Goal: Find specific page/section

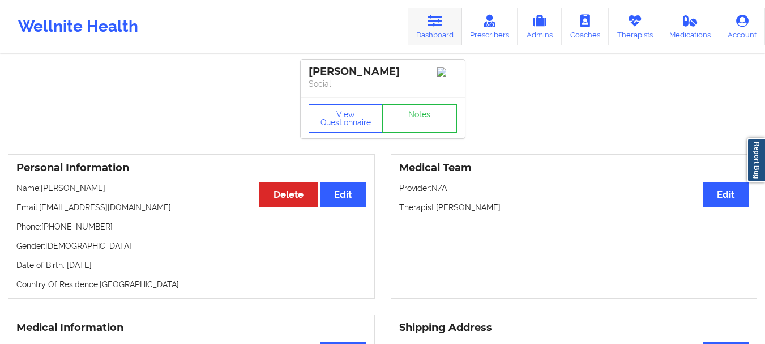
click at [436, 25] on icon at bounding box center [435, 21] width 15 height 12
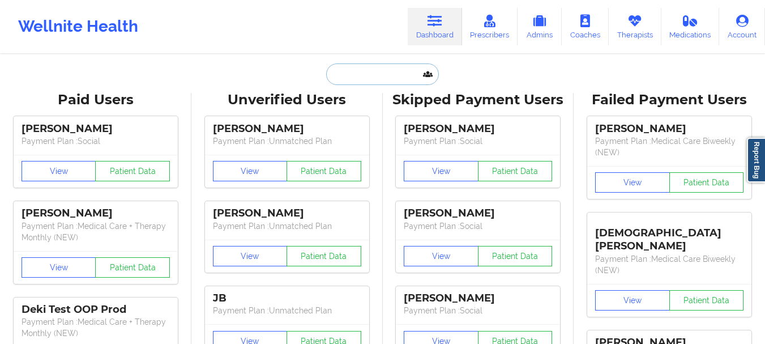
click at [355, 80] on input "text" at bounding box center [382, 74] width 112 height 22
paste input "[PERSON_NAME] [PERSON_NAME]"
type input "[PERSON_NAME] [PERSON_NAME]"
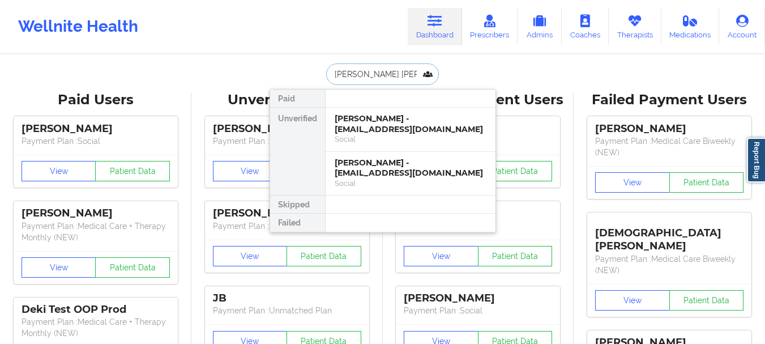
scroll to position [0, 3]
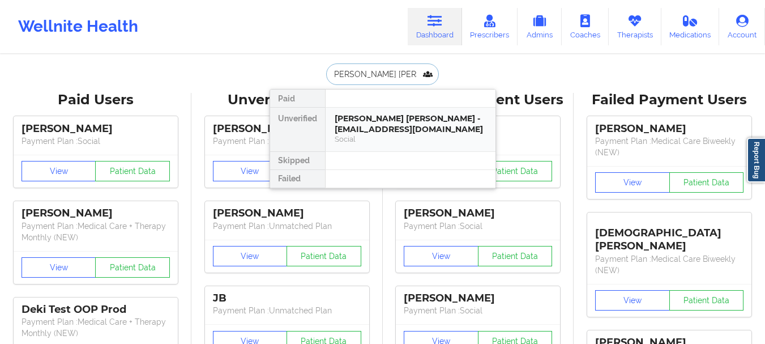
drag, startPoint x: 379, startPoint y: 131, endPoint x: 377, endPoint y: 139, distance: 7.6
click at [377, 139] on div "[PERSON_NAME] [PERSON_NAME] - [EMAIL_ADDRESS][DOMAIN_NAME] Social" at bounding box center [411, 128] width 152 height 31
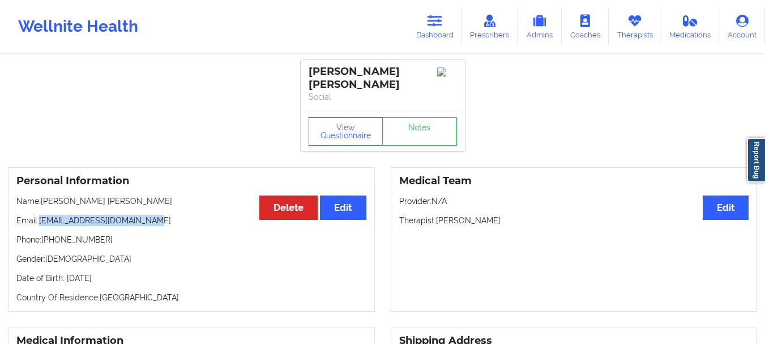
drag, startPoint x: 41, startPoint y: 219, endPoint x: 144, endPoint y: 219, distance: 103.7
click at [144, 219] on p "Email: [EMAIL_ADDRESS][DOMAIN_NAME]" at bounding box center [191, 220] width 350 height 11
copy p "[EMAIL_ADDRESS][DOMAIN_NAME]"
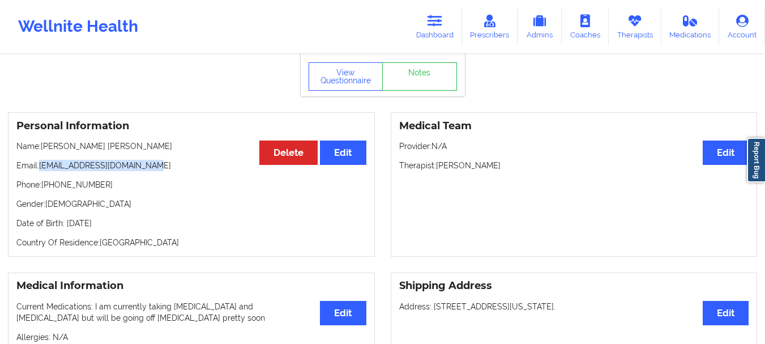
scroll to position [57, 0]
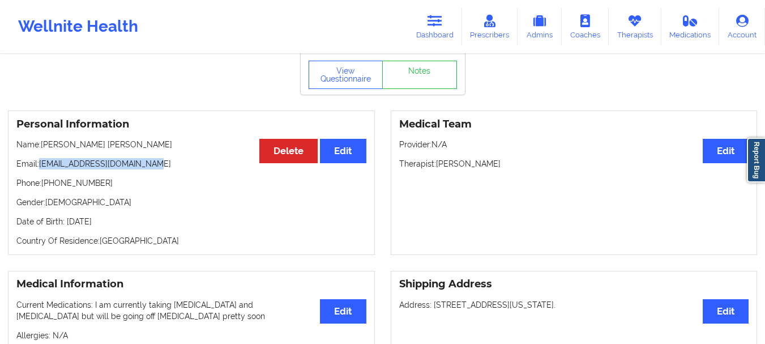
click at [40, 161] on p "Email: [EMAIL_ADDRESS][DOMAIN_NAME]" at bounding box center [191, 163] width 350 height 11
drag, startPoint x: 42, startPoint y: 163, endPoint x: 143, endPoint y: 165, distance: 100.9
click at [143, 165] on p "Email: [EMAIL_ADDRESS][DOMAIN_NAME]" at bounding box center [191, 163] width 350 height 11
copy p "[EMAIL_ADDRESS][DOMAIN_NAME]"
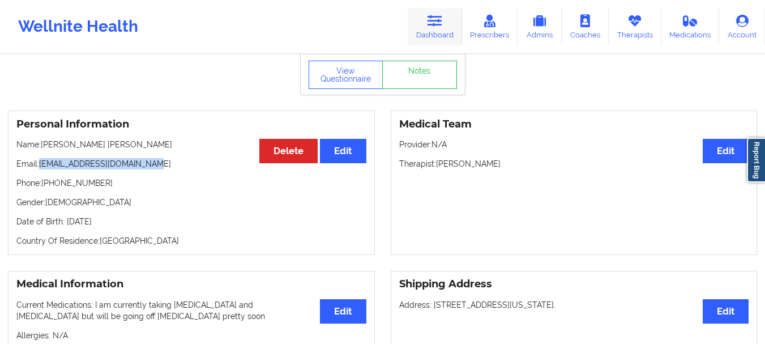
click at [449, 20] on link "Dashboard" at bounding box center [435, 26] width 54 height 37
click at [442, 24] on icon at bounding box center [435, 21] width 15 height 12
click at [442, 25] on icon at bounding box center [435, 21] width 15 height 12
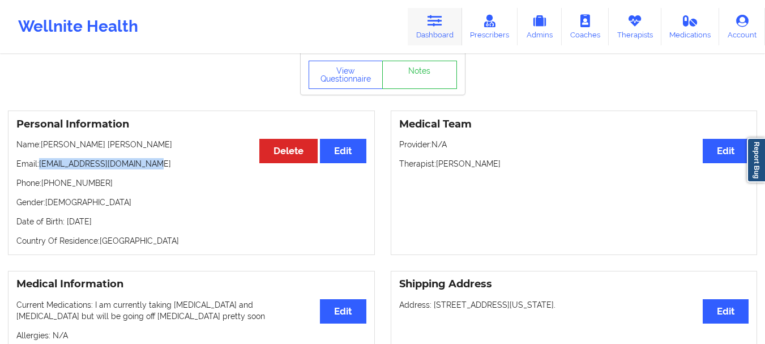
click at [442, 25] on icon at bounding box center [435, 21] width 15 height 12
click at [441, 24] on icon at bounding box center [435, 21] width 15 height 12
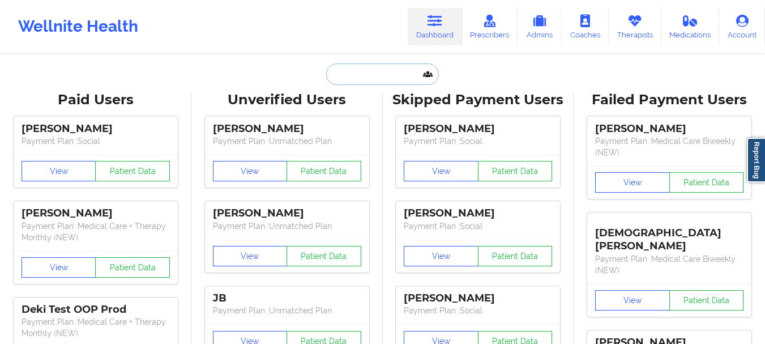
click at [377, 76] on input "text" at bounding box center [382, 74] width 112 height 22
paste input "[EMAIL_ADDRESS][DOMAIN_NAME]"
type input "[EMAIL_ADDRESS][DOMAIN_NAME]"
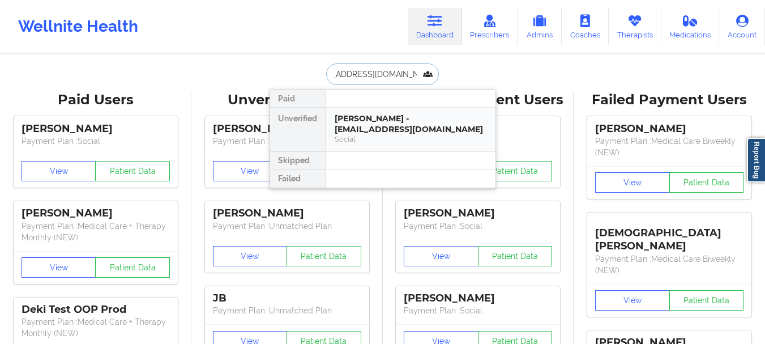
click at [381, 118] on div "[PERSON_NAME] - [EMAIL_ADDRESS][DOMAIN_NAME]" at bounding box center [411, 123] width 152 height 21
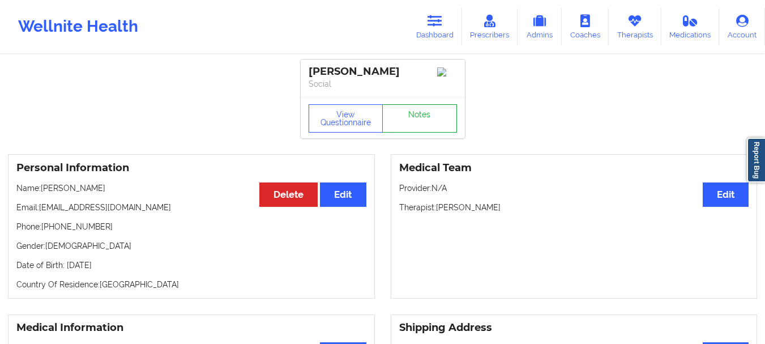
click at [442, 126] on link "Notes" at bounding box center [419, 118] width 75 height 28
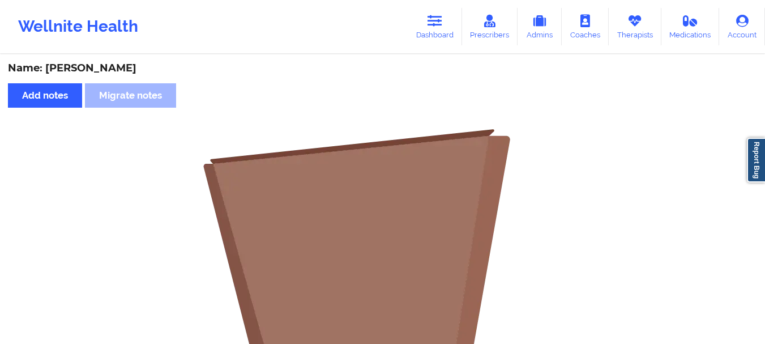
click at [91, 71] on div "Name: [PERSON_NAME]" at bounding box center [382, 68] width 749 height 13
copy div "[PERSON_NAME]"
